Goal: Find contact information: Find contact information

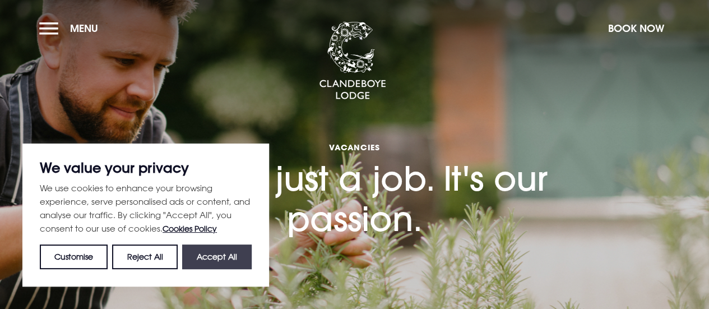
click at [196, 259] on button "Accept All" at bounding box center [216, 256] width 69 height 25
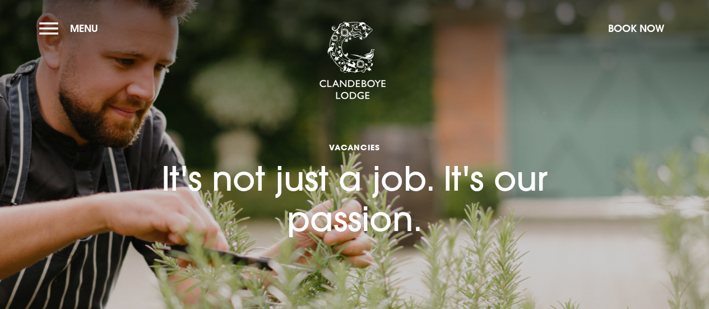
checkbox input "true"
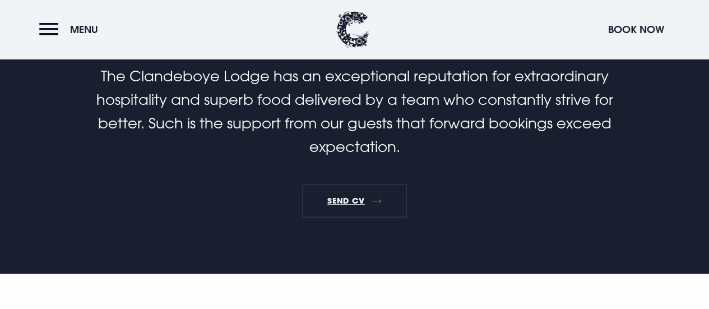
scroll to position [280, 0]
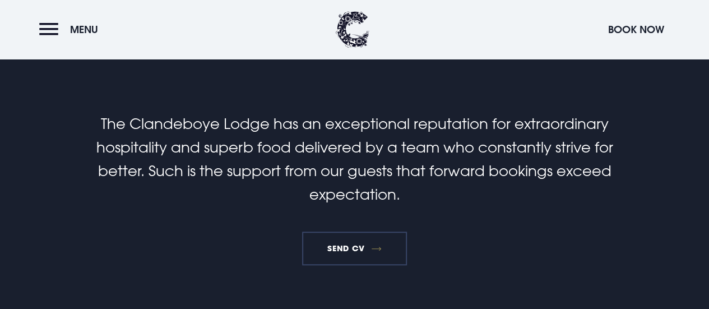
click at [359, 243] on link "SEND CV" at bounding box center [354, 248] width 105 height 34
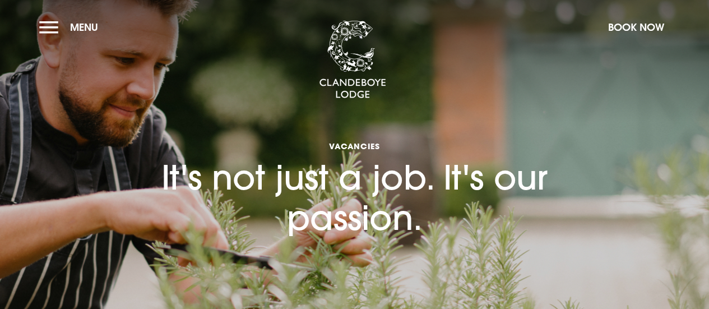
scroll to position [0, 0]
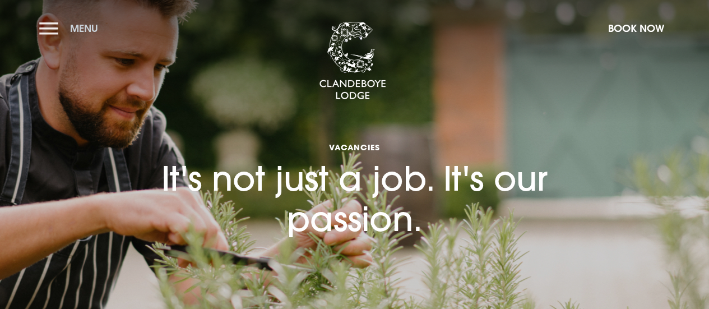
click at [58, 30] on button "Menu" at bounding box center [71, 28] width 64 height 24
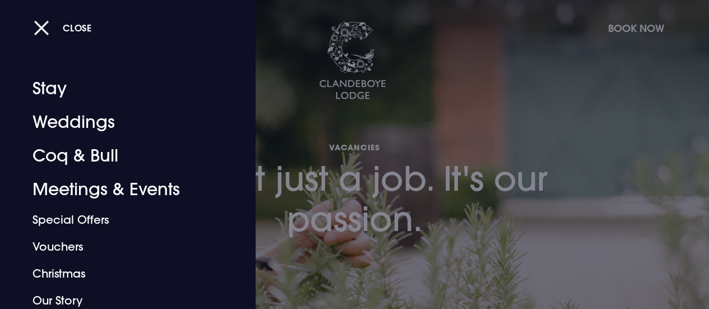
click at [41, 26] on button "Close" at bounding box center [63, 27] width 58 height 23
